Goal: Find specific page/section: Find specific page/section

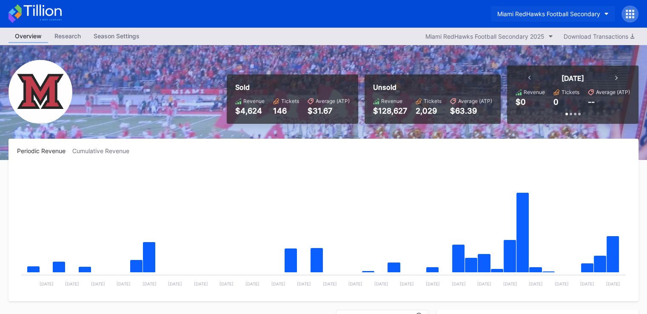
click at [531, 9] on button "Miami RedHawks Football Secondary" at bounding box center [553, 14] width 124 height 16
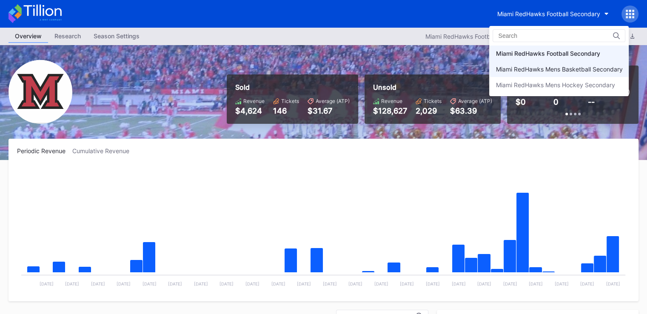
click at [522, 70] on div "Miami RedHawks Mens Basketball Secondary" at bounding box center [559, 69] width 127 height 7
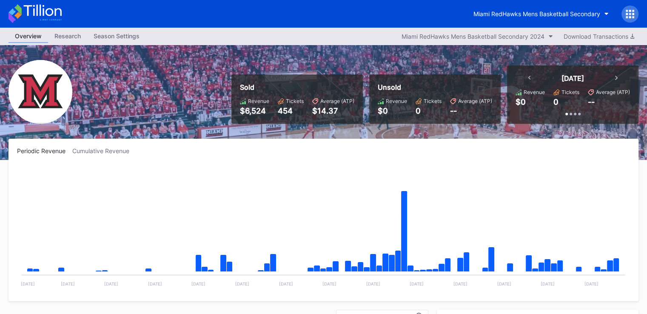
click at [525, 17] on div "Miami RedHawks Mens Basketball Secondary" at bounding box center [537, 13] width 127 height 7
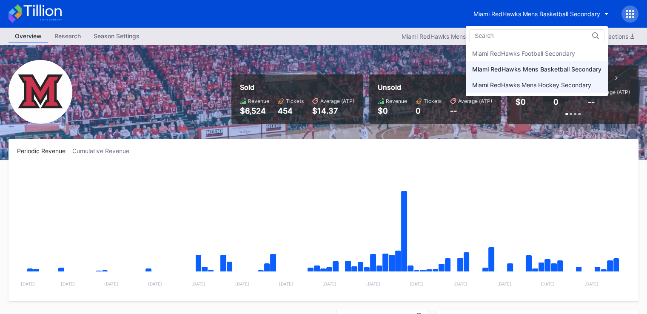
click at [531, 87] on div "Miami RedHawks Mens Hockey Secondary" at bounding box center [532, 84] width 119 height 7
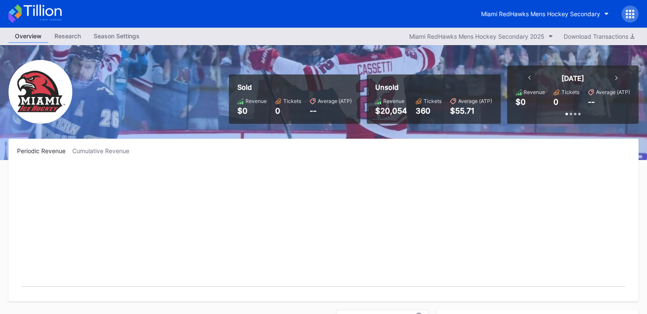
scroll to position [55, 0]
click at [593, 13] on div "Miami RedHawks Mens Hockey Secondary" at bounding box center [540, 13] width 119 height 7
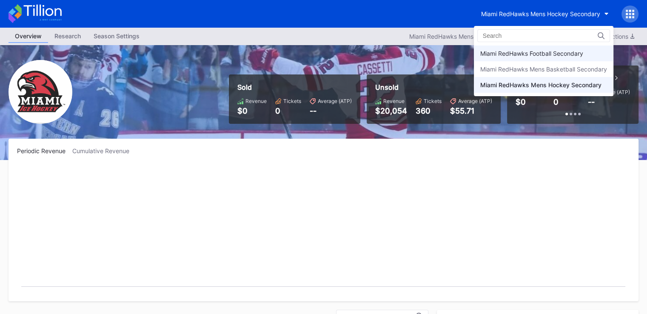
click at [552, 52] on div "Miami RedHawks Football Secondary" at bounding box center [532, 53] width 103 height 7
